Goal: Task Accomplishment & Management: Use online tool/utility

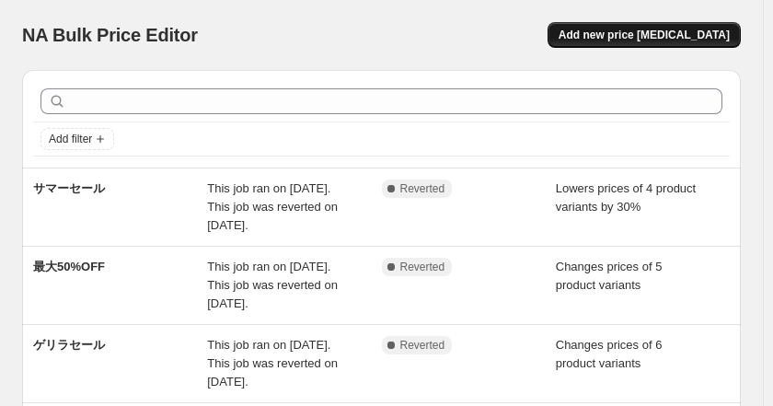
click at [653, 33] on span "Add new price [MEDICAL_DATA]" at bounding box center [643, 35] width 171 height 15
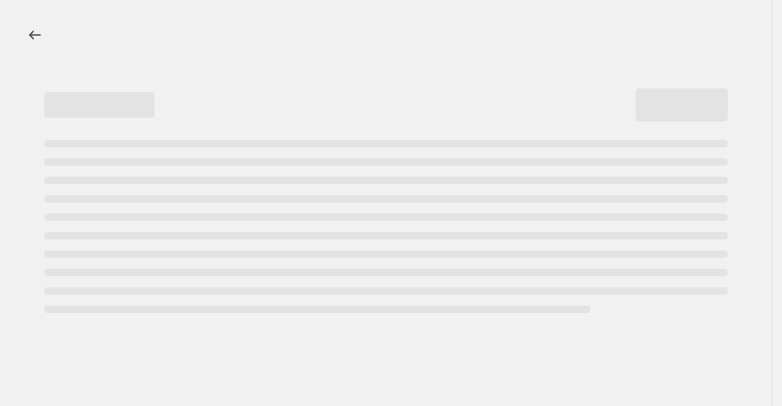
select select "percentage"
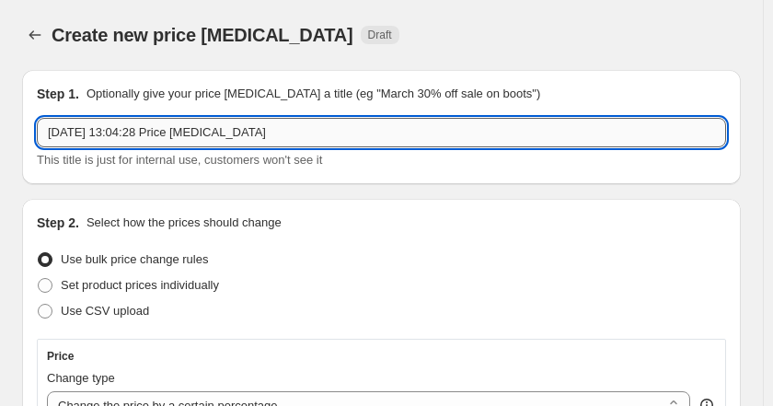
click at [167, 132] on input "[DATE] 13:04:28 Price [MEDICAL_DATA]" at bounding box center [381, 132] width 689 height 29
click at [166, 129] on input "[DATE] 13:04:28 Price [MEDICAL_DATA]" at bounding box center [381, 132] width 689 height 29
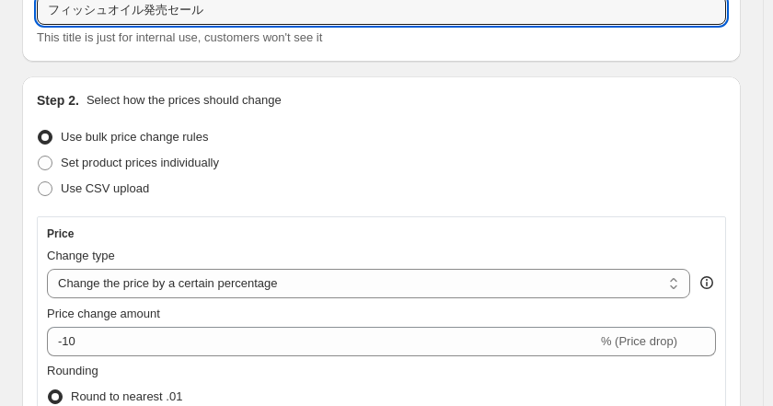
scroll to position [155, 0]
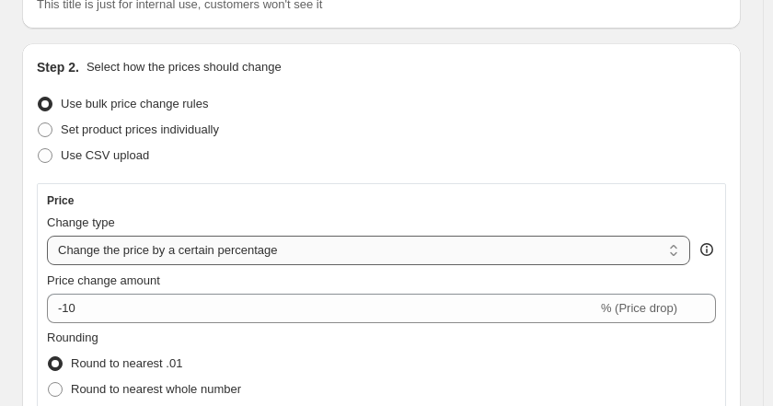
type input "フィッシュオイル発売セール"
select select "to"
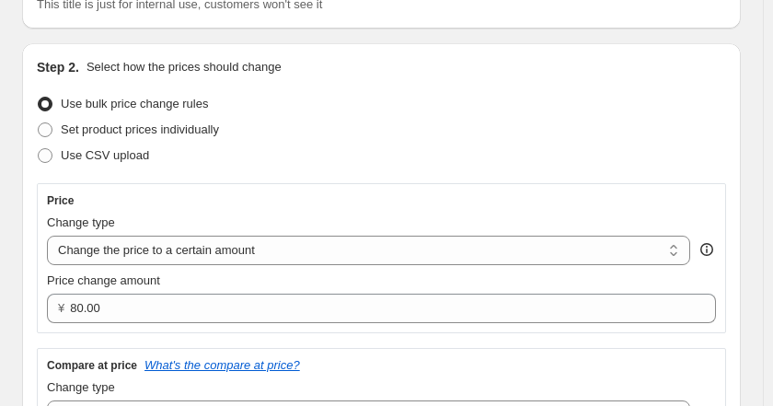
scroll to position [268, 0]
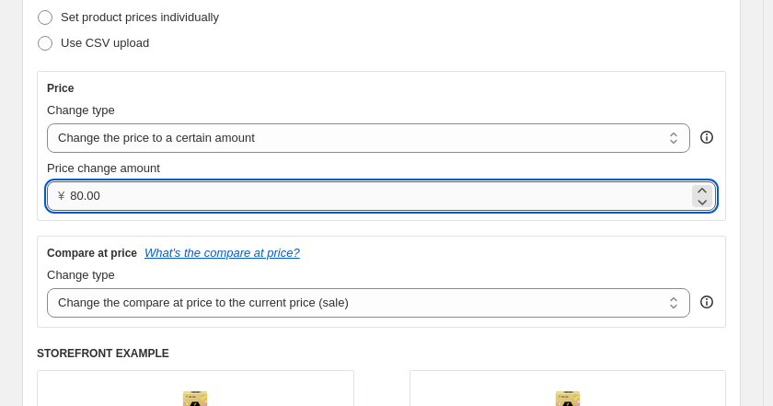
click at [200, 191] on input "80.00" at bounding box center [379, 195] width 618 height 29
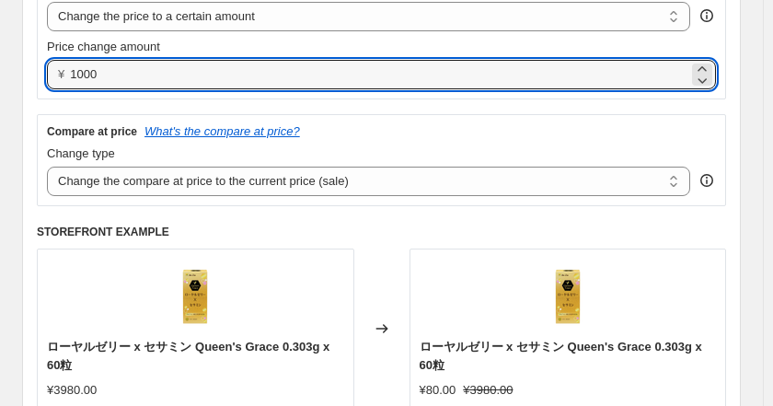
scroll to position [262, 0]
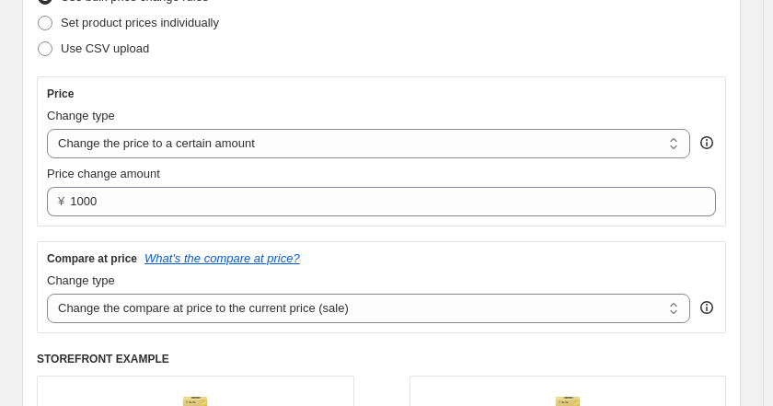
type input "1000.00"
click at [400, 243] on div "Compare at price What's the compare at price? Change type Change the compare at…" at bounding box center [381, 287] width 689 height 92
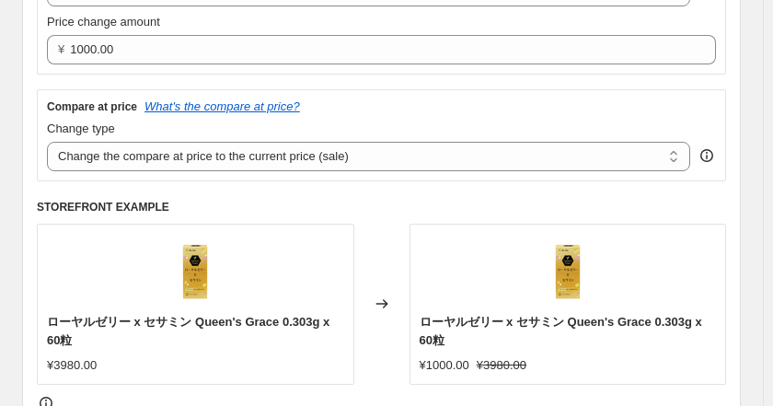
scroll to position [899, 0]
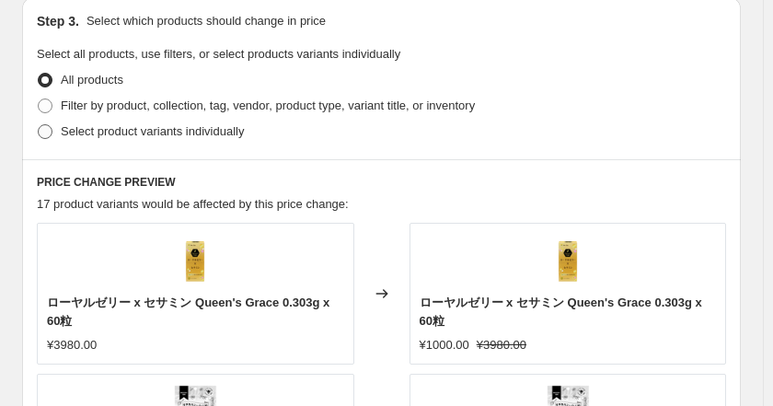
click at [99, 127] on span "Select product variants individually" at bounding box center [152, 131] width 183 height 14
click at [39, 125] on input "Select product variants individually" at bounding box center [38, 124] width 1 height 1
radio input "true"
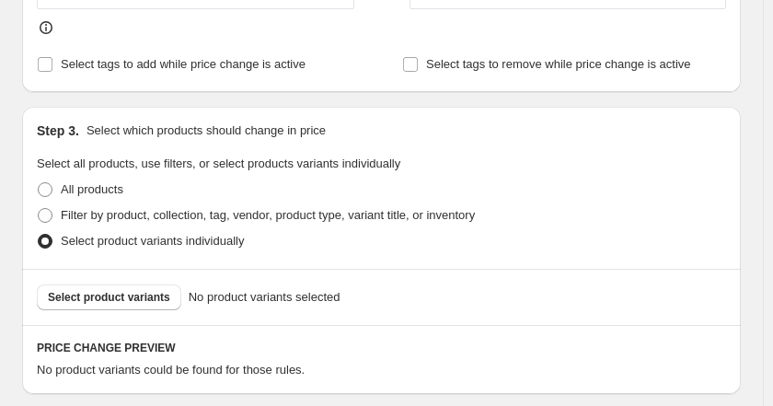
scroll to position [801, 0]
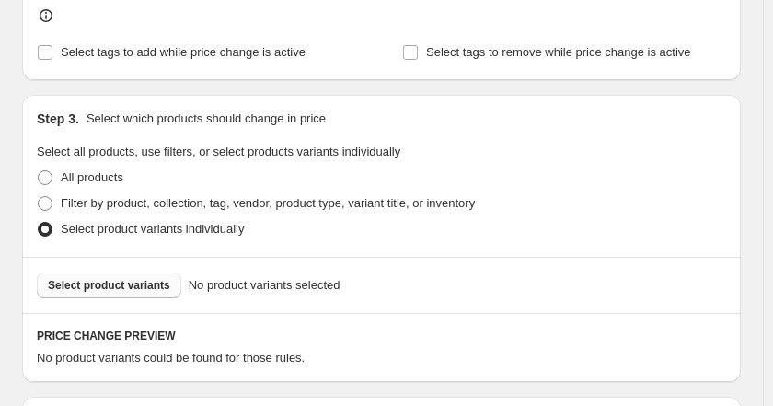
click at [148, 281] on span "Select product variants" at bounding box center [109, 285] width 122 height 15
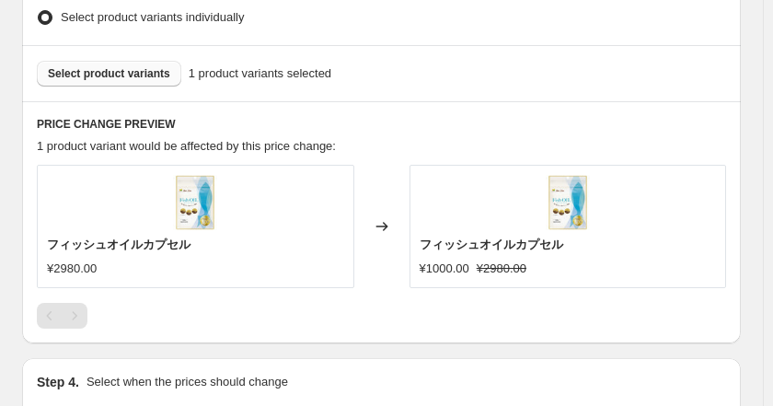
scroll to position [1254, 0]
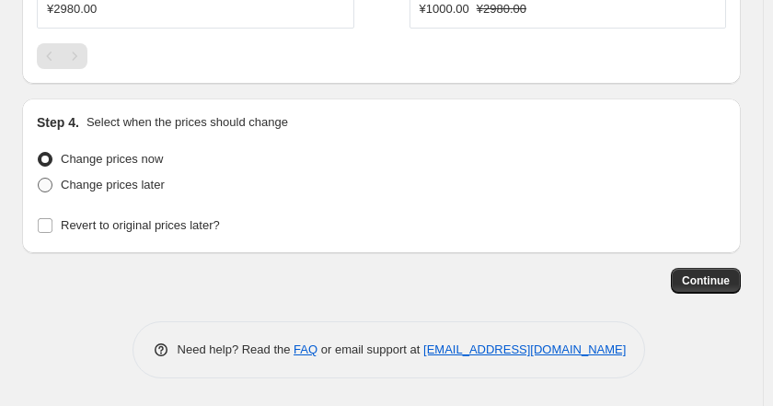
click at [152, 187] on span "Change prices later" at bounding box center [113, 185] width 104 height 14
click at [39, 178] on input "Change prices later" at bounding box center [38, 178] width 1 height 1
radio input "true"
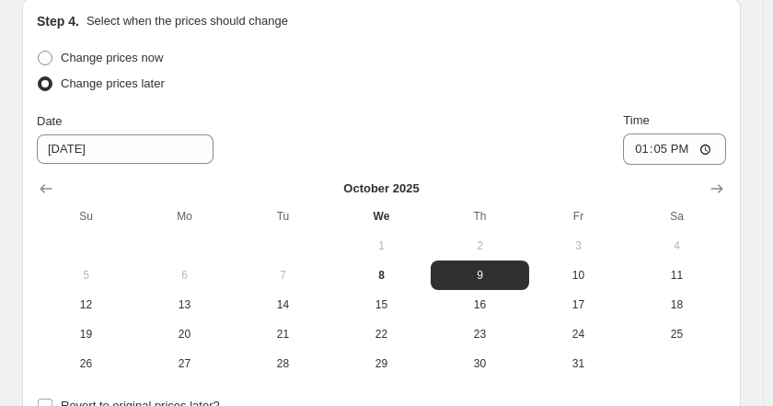
scroll to position [1379, 0]
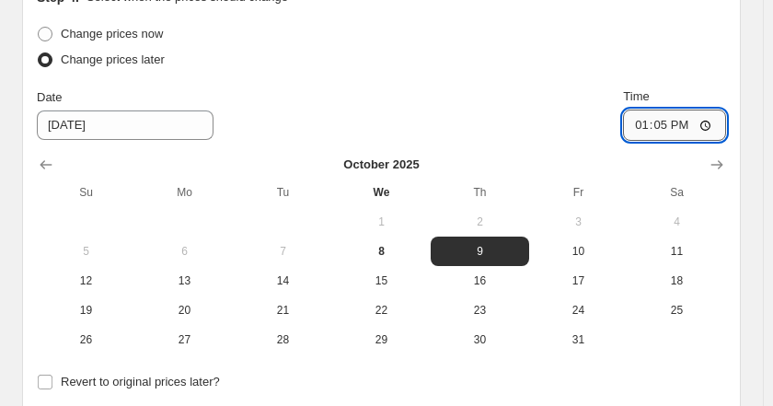
click at [684, 123] on input "13:05" at bounding box center [674, 124] width 103 height 31
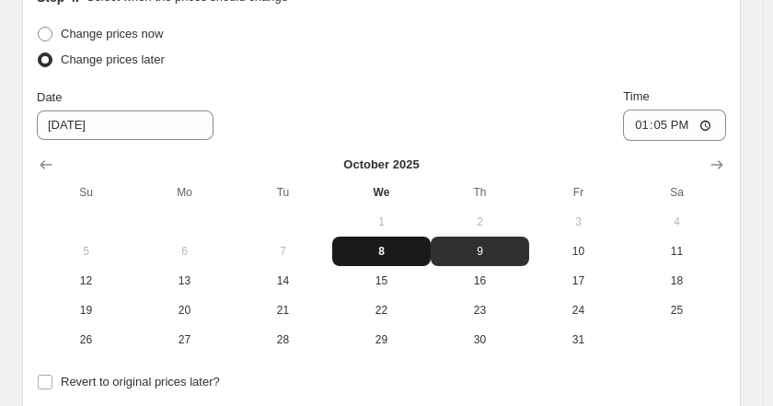
click at [396, 248] on span "8" at bounding box center [381, 251] width 84 height 15
type input "[DATE]"
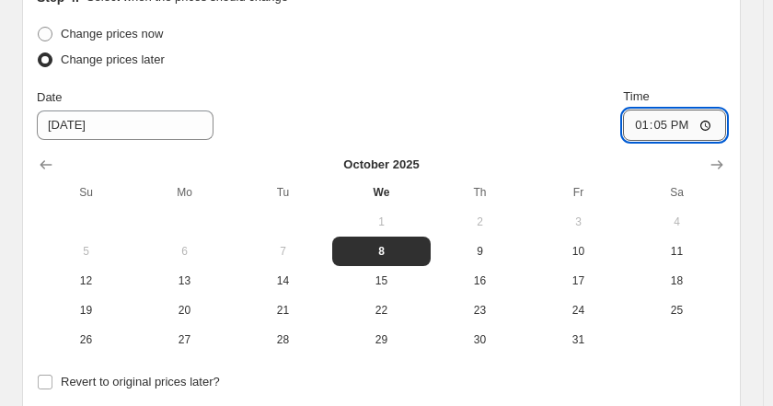
click at [697, 131] on input "13:05" at bounding box center [674, 124] width 103 height 31
click at [721, 126] on input "23:05" at bounding box center [674, 124] width 103 height 31
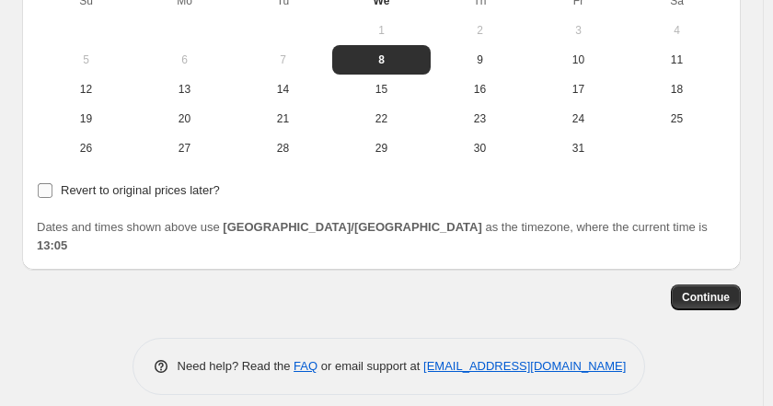
type input "23:00"
click at [94, 190] on span "Revert to original prices later?" at bounding box center [140, 190] width 159 height 14
click at [52, 190] on input "Revert to original prices later?" at bounding box center [45, 190] width 15 height 15
checkbox input "true"
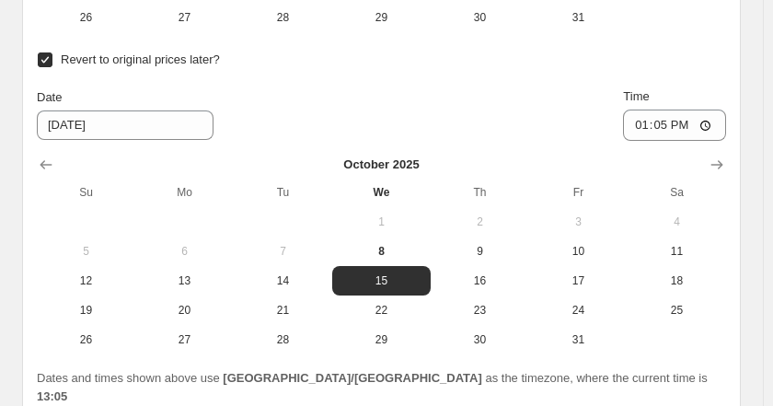
scroll to position [1853, 0]
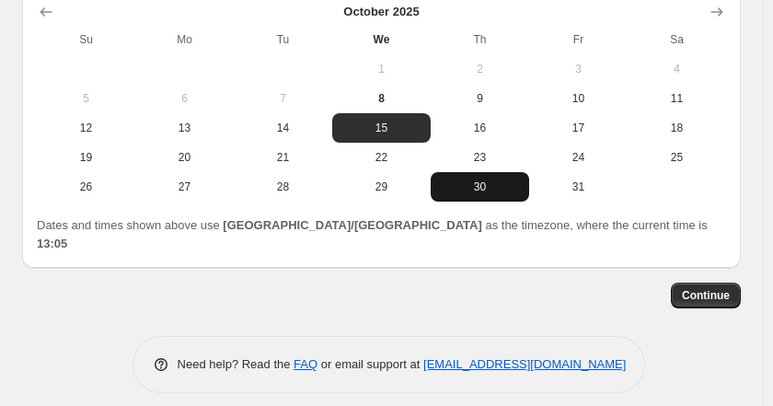
click at [476, 189] on span "30" at bounding box center [480, 186] width 84 height 15
type input "[DATE]"
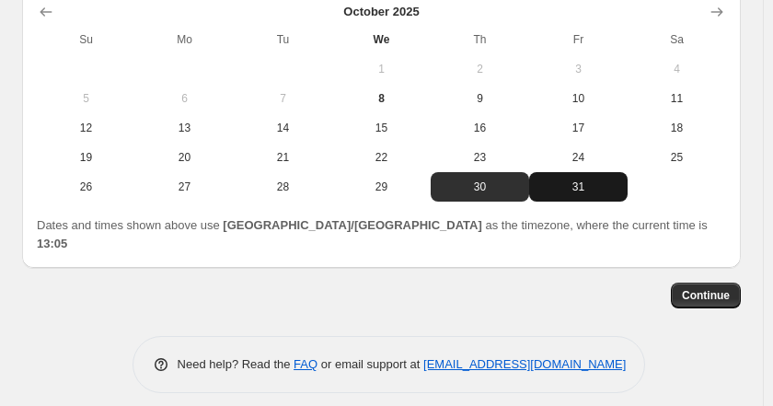
scroll to position [1787, 0]
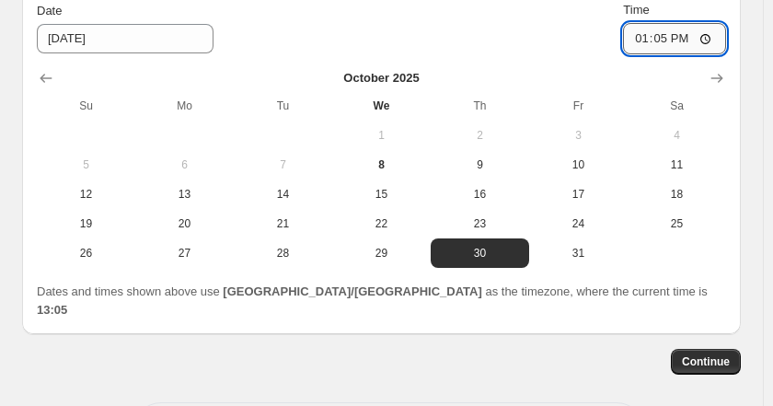
click at [689, 51] on input "13:05" at bounding box center [674, 38] width 103 height 31
click at [719, 41] on input "00:05" at bounding box center [674, 38] width 103 height 31
type input "00:00"
click at [706, 354] on span "Continue" at bounding box center [706, 361] width 48 height 15
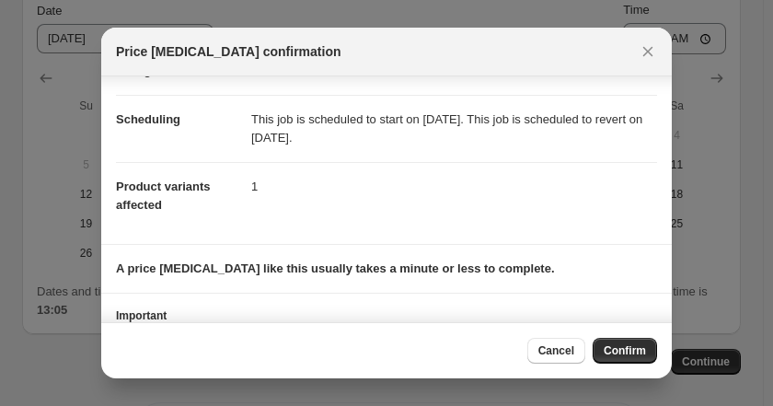
scroll to position [195, 0]
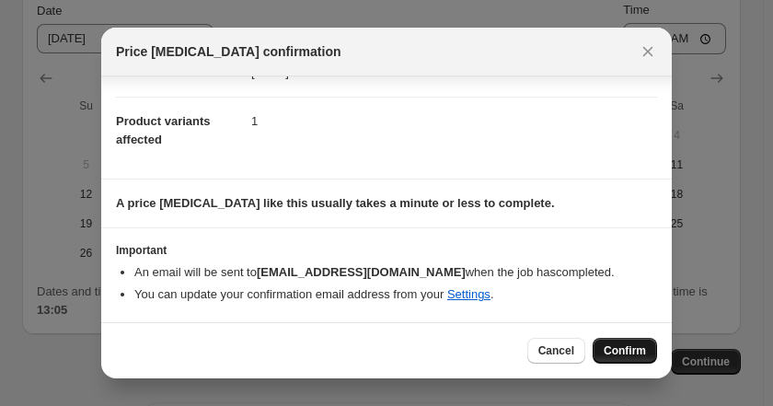
click at [632, 354] on span "Confirm" at bounding box center [624, 350] width 42 height 15
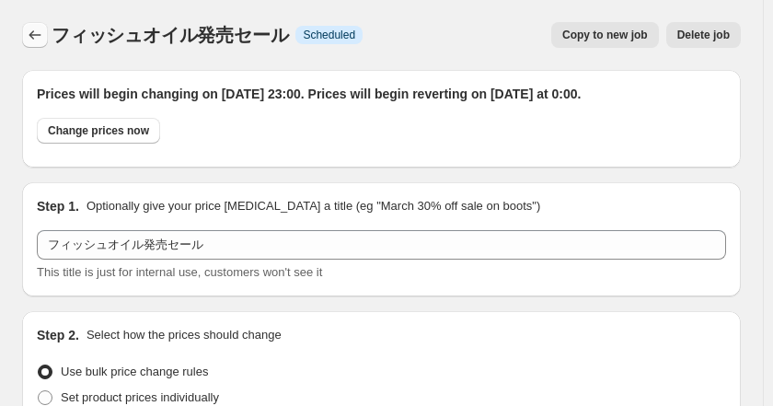
click at [34, 29] on icon "Price change jobs" at bounding box center [35, 35] width 18 height 18
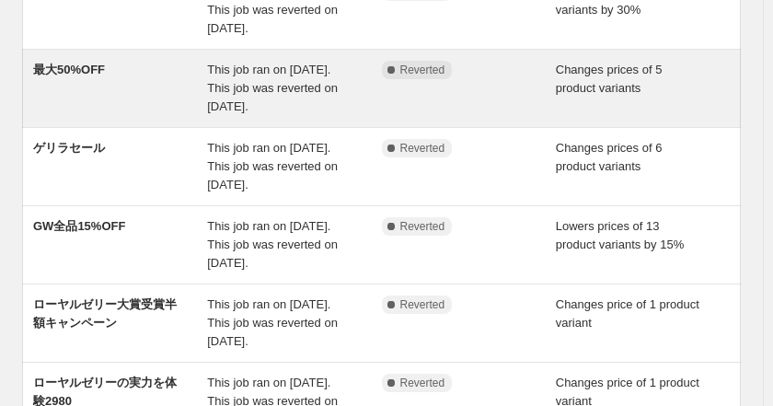
scroll to position [199, 0]
